Goal: Use online tool/utility: Utilize a website feature to perform a specific function

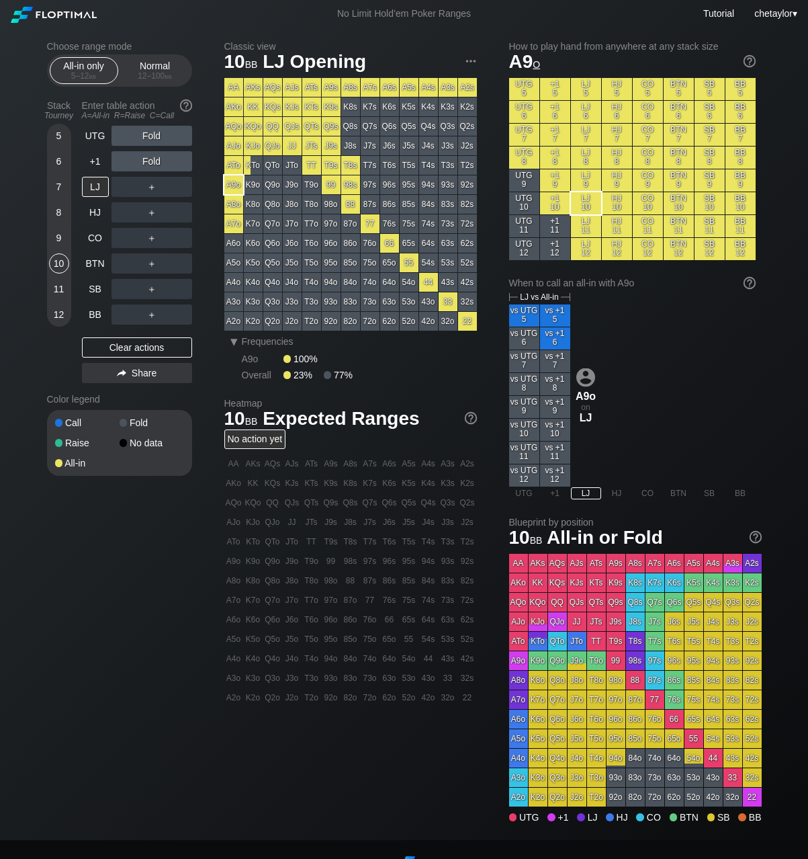
click at [309, 127] on div "QTs" at bounding box center [311, 126] width 19 height 19
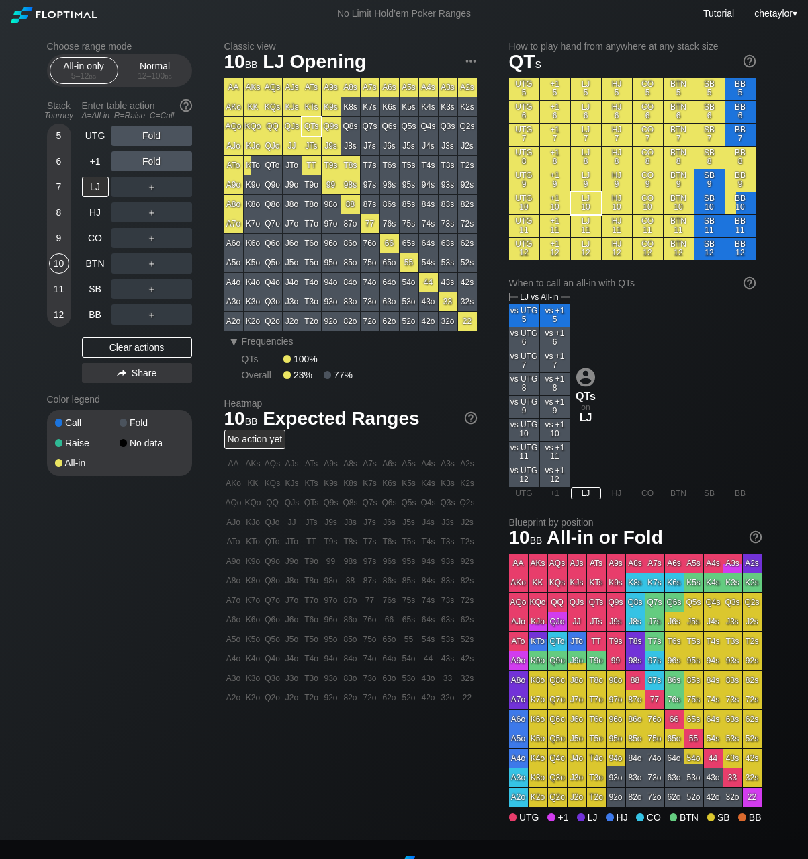
click at [352, 166] on div "T8s" at bounding box center [350, 165] width 19 height 19
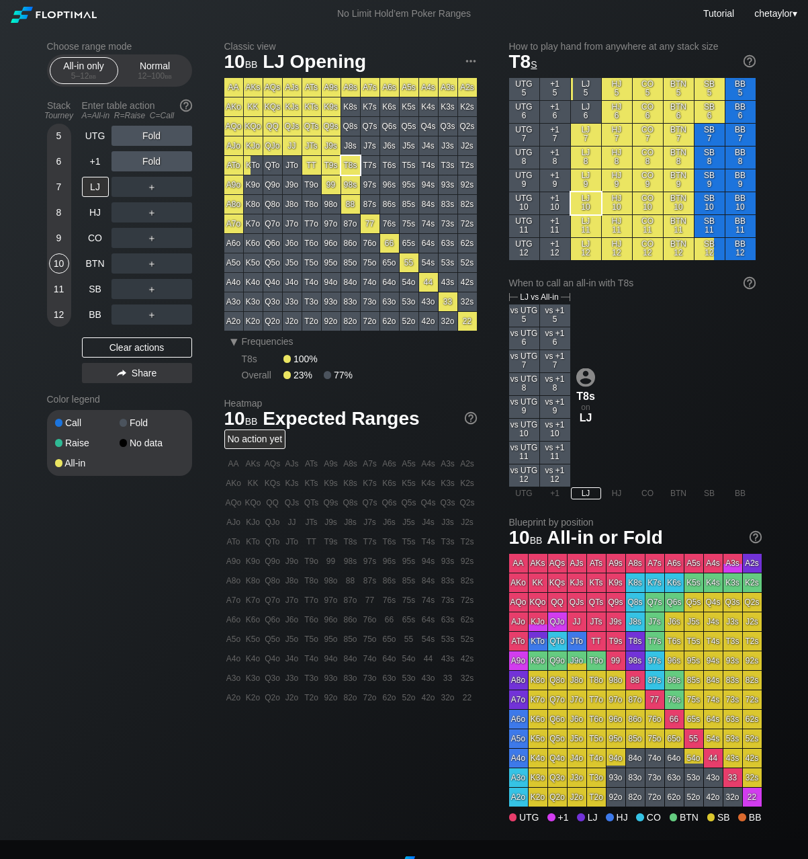
click at [253, 146] on div "KJo" at bounding box center [253, 145] width 19 height 19
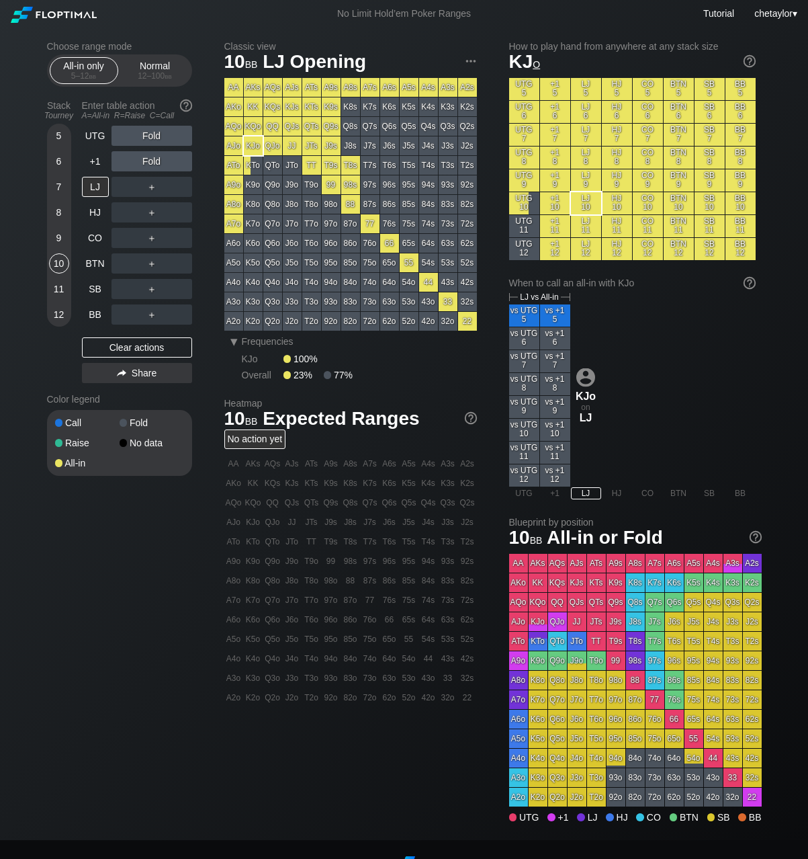
click at [311, 105] on div "KTs" at bounding box center [311, 106] width 19 height 19
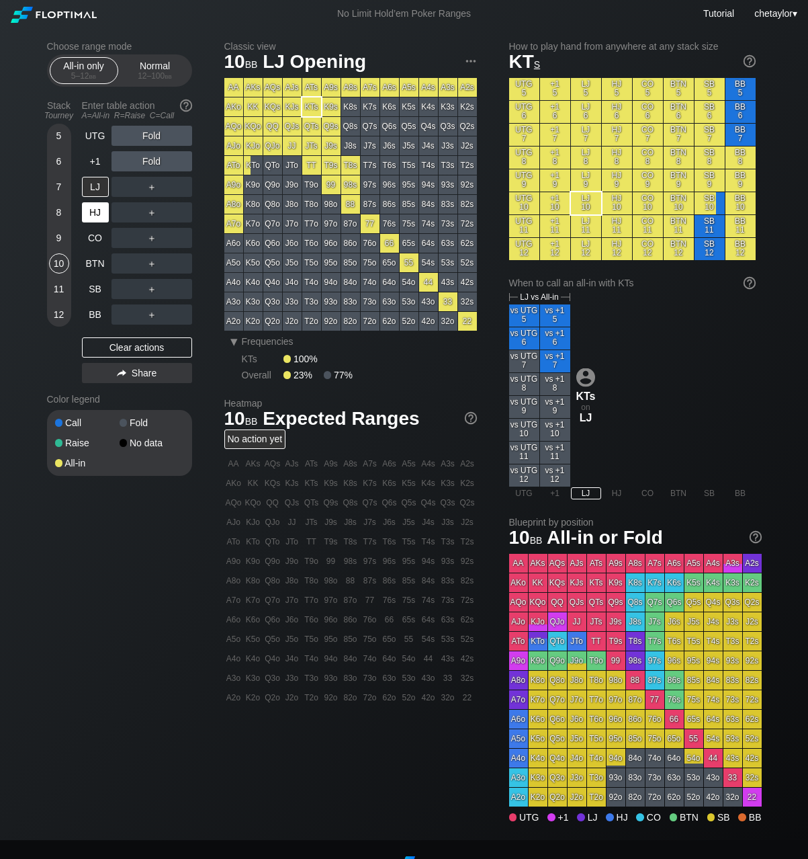
click at [95, 212] on div "HJ" at bounding box center [95, 212] width 27 height 20
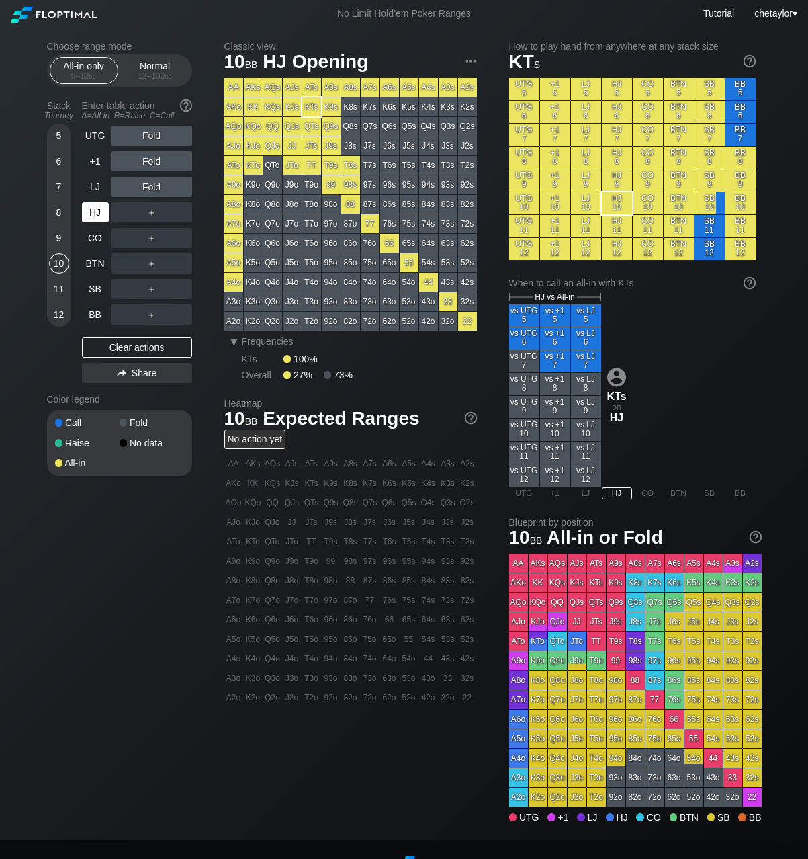
click at [95, 212] on div "HJ" at bounding box center [95, 212] width 27 height 20
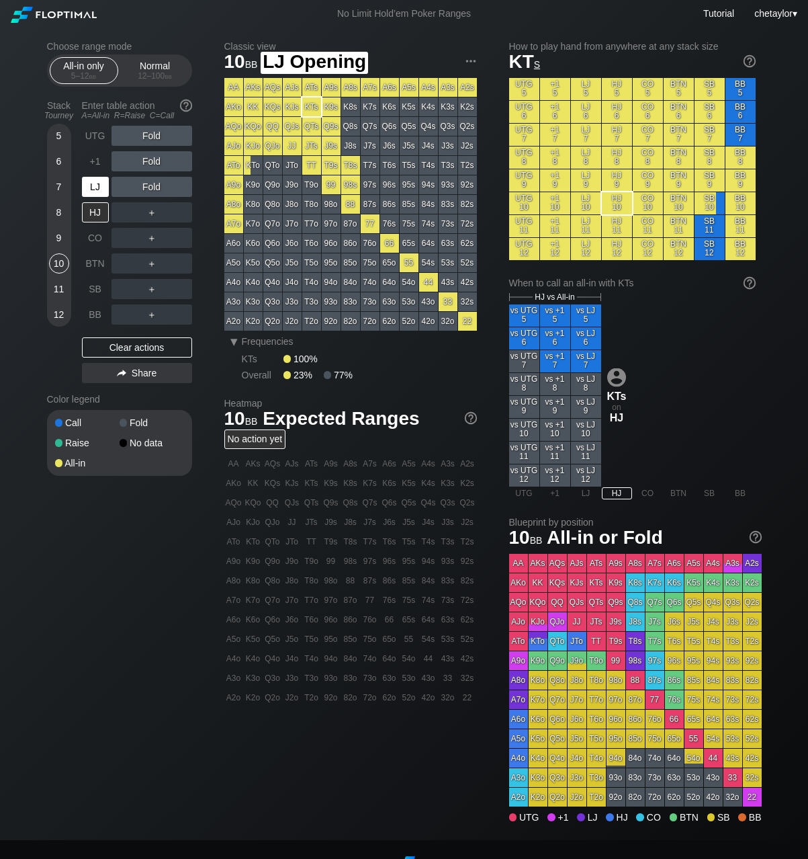
click at [99, 186] on div "LJ" at bounding box center [95, 187] width 27 height 20
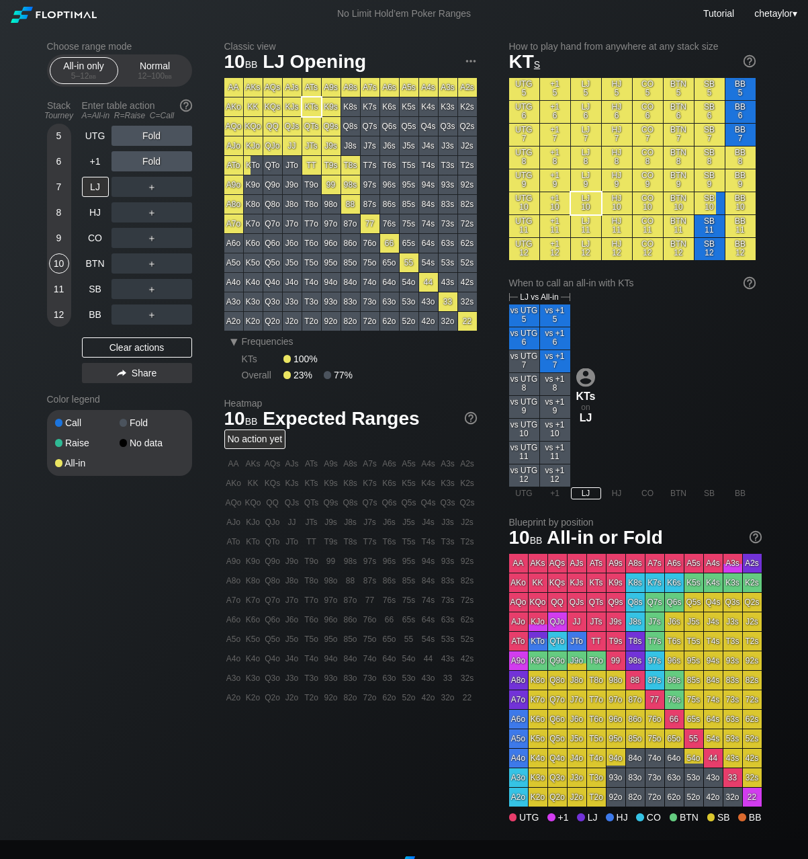
click at [250, 144] on div "KJo" at bounding box center [253, 145] width 19 height 19
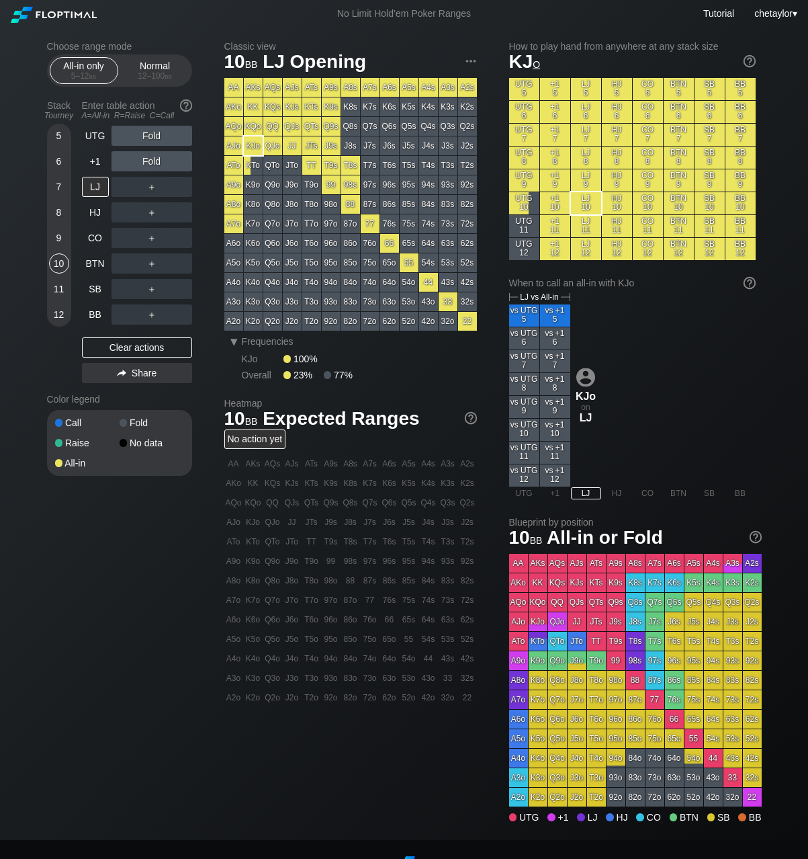
click at [251, 169] on div "KTo" at bounding box center [253, 165] width 19 height 19
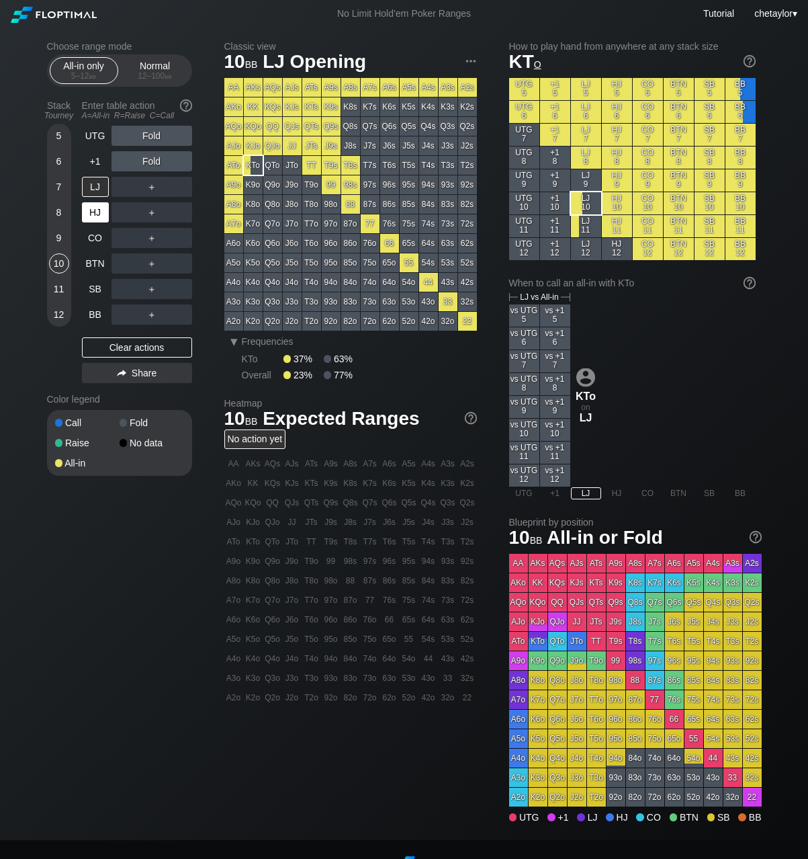
click at [96, 210] on div "HJ" at bounding box center [95, 212] width 27 height 20
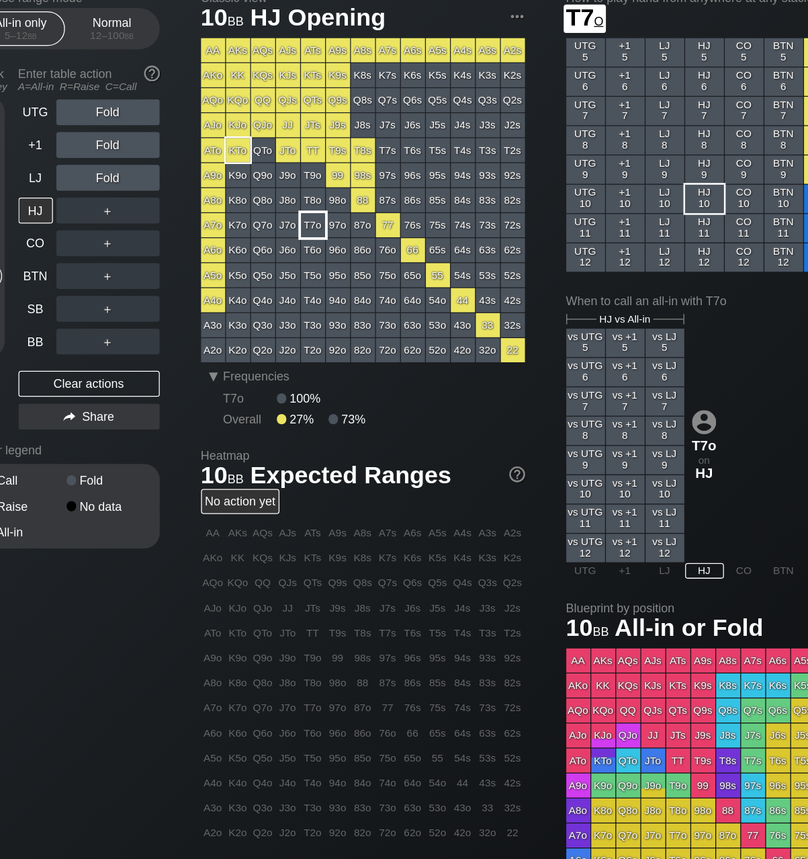
scroll to position [1, 0]
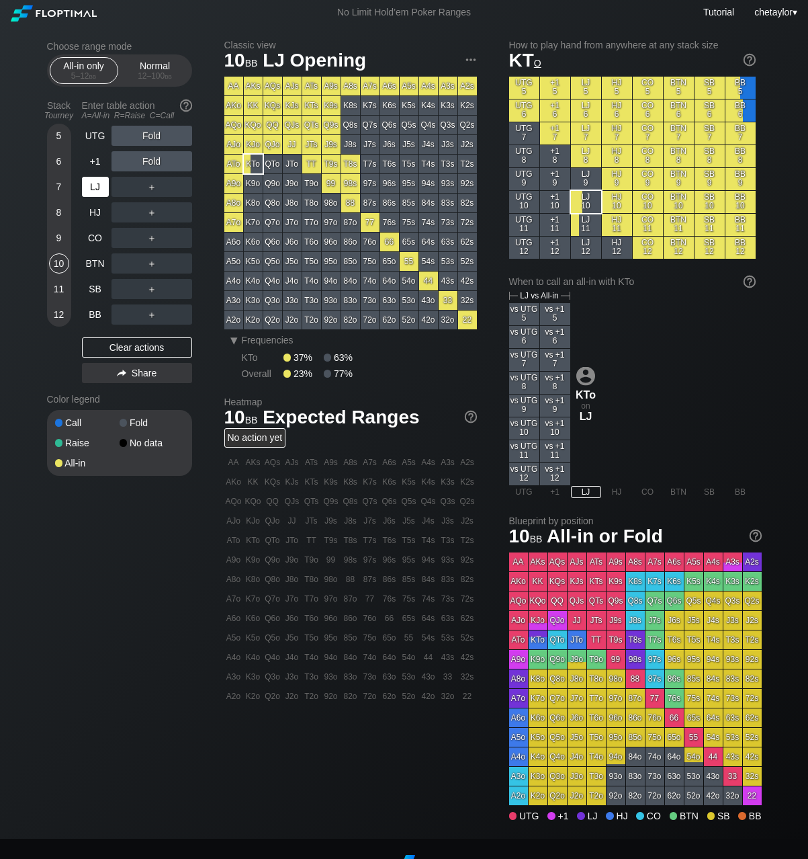
click at [96, 185] on div "LJ" at bounding box center [95, 187] width 27 height 20
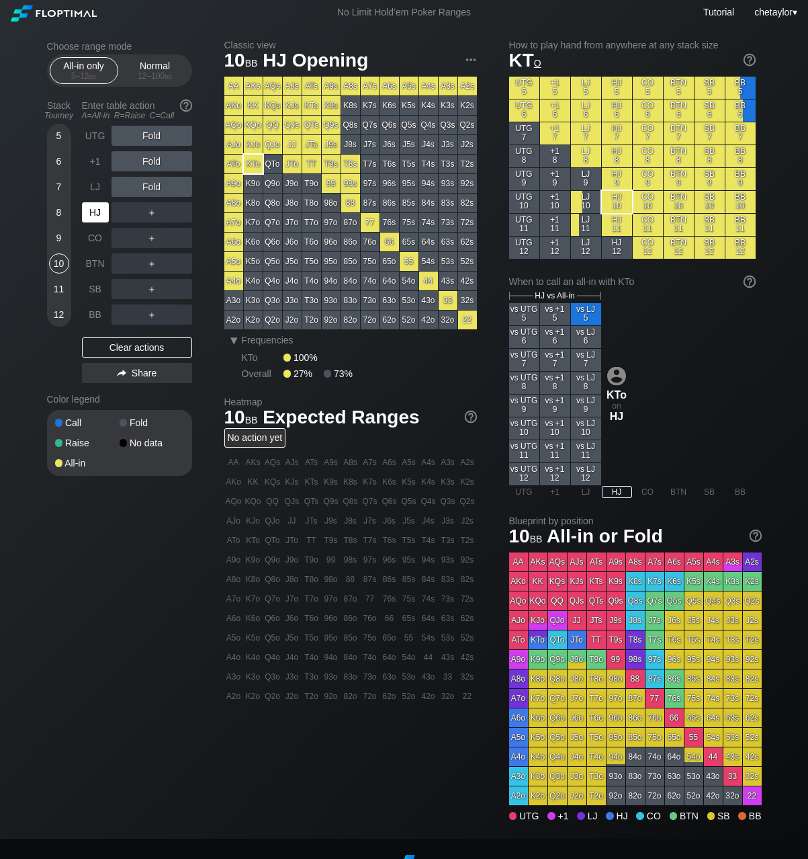
click at [94, 208] on div "HJ" at bounding box center [95, 212] width 27 height 20
click at [279, 167] on div "QTo" at bounding box center [272, 164] width 19 height 19
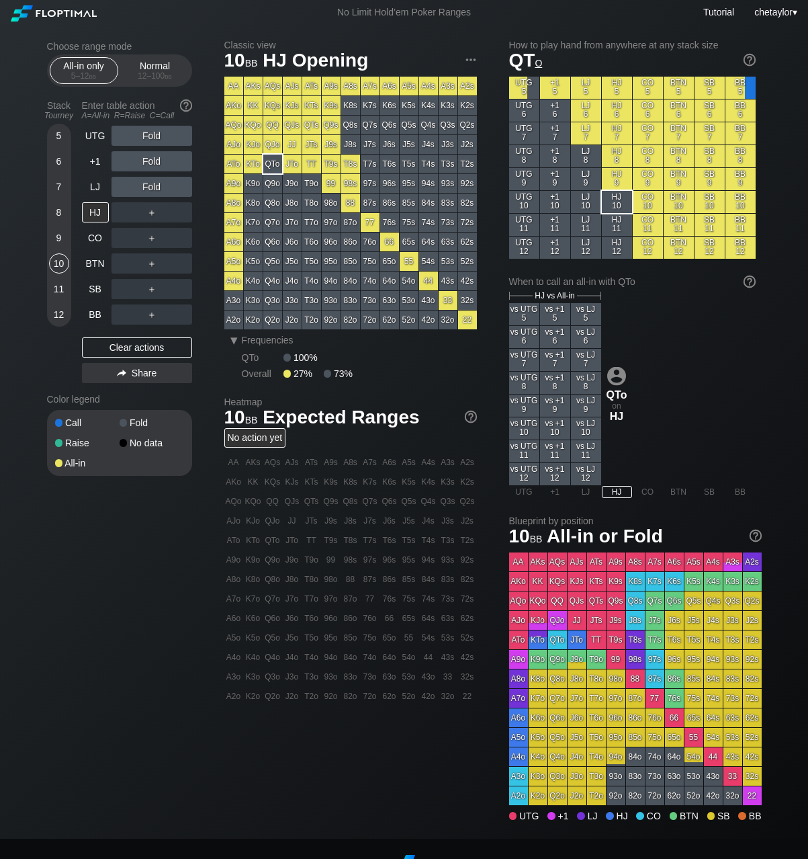
click at [279, 167] on div "QTo" at bounding box center [272, 164] width 19 height 19
click at [87, 239] on div "CO" at bounding box center [95, 238] width 27 height 20
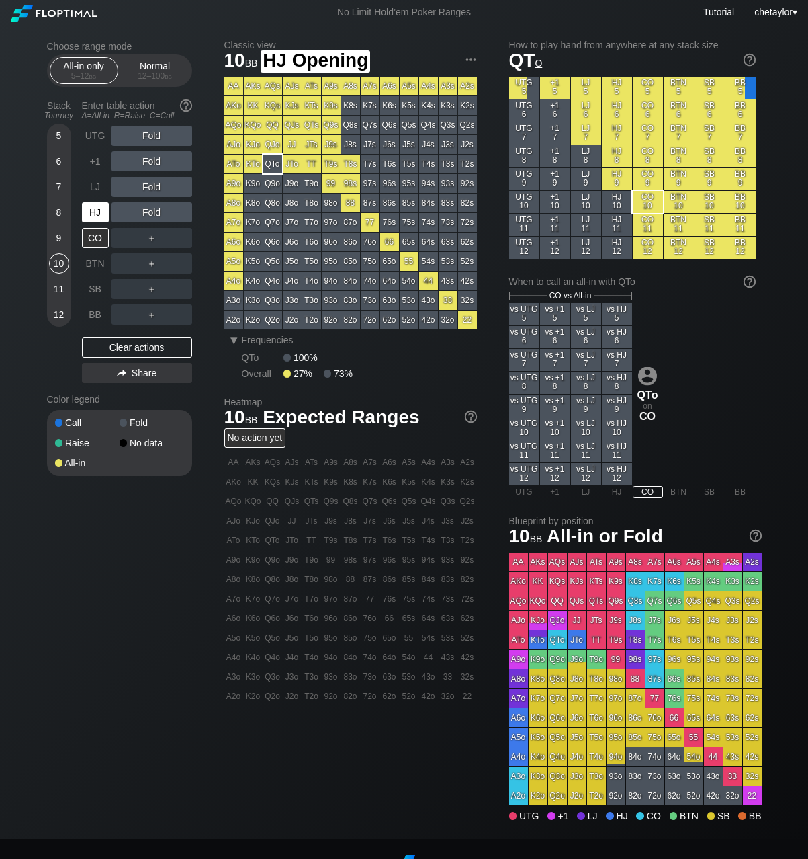
click at [94, 212] on div "HJ" at bounding box center [95, 212] width 27 height 20
